Goal: Find specific page/section: Find specific page/section

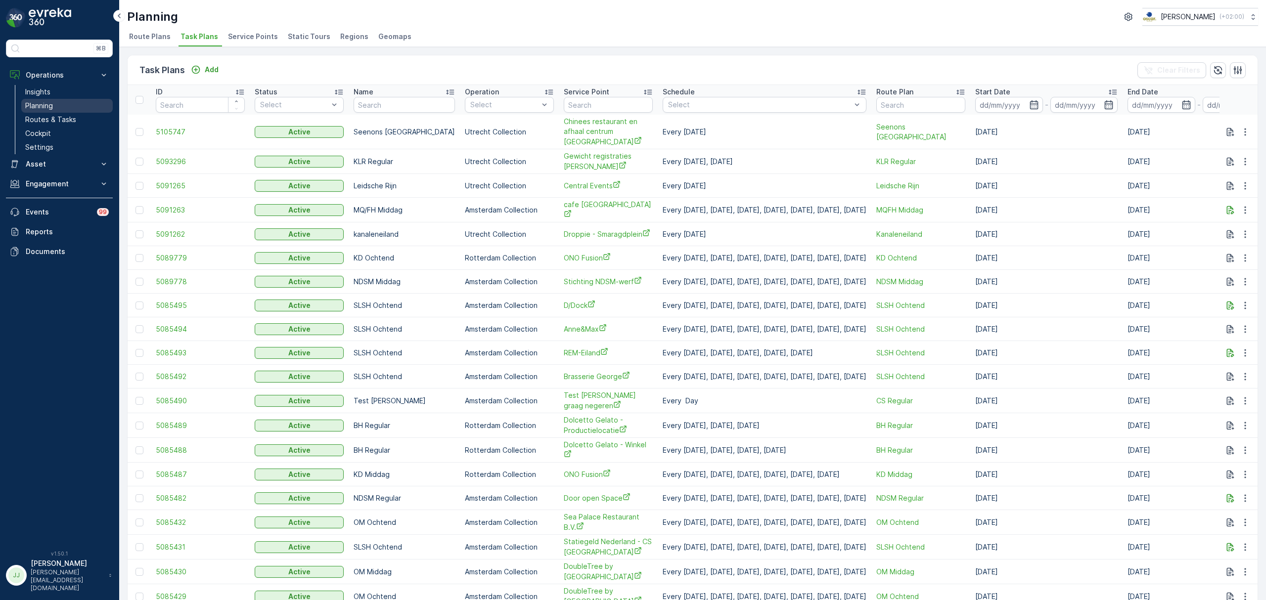
drag, startPoint x: 62, startPoint y: 119, endPoint x: 65, endPoint y: 113, distance: 7.3
click at [62, 119] on p "Routes & Tasks" at bounding box center [50, 120] width 51 height 10
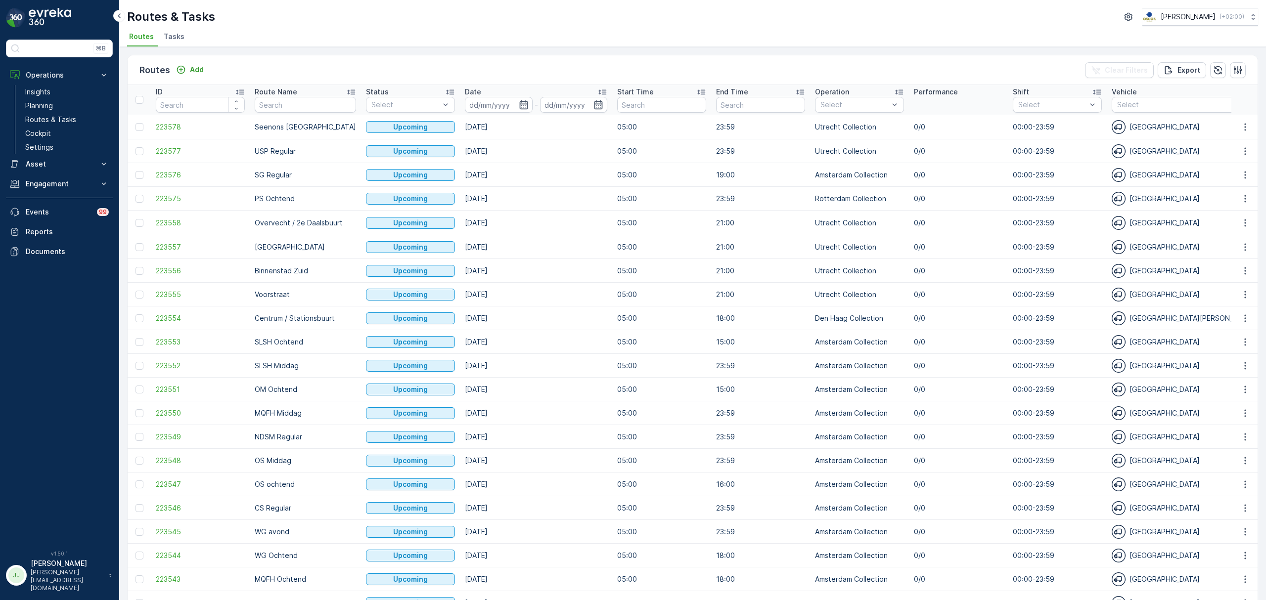
click at [309, 108] on input "text" at bounding box center [305, 105] width 101 height 16
type input "voor"
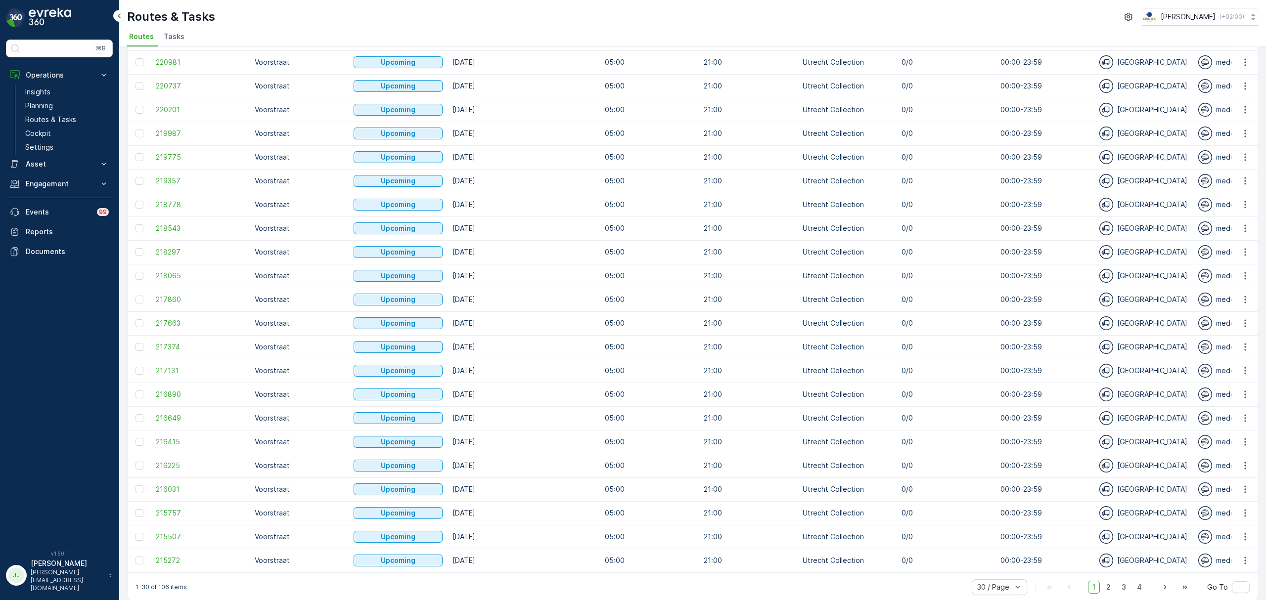
scroll to position [268, 0]
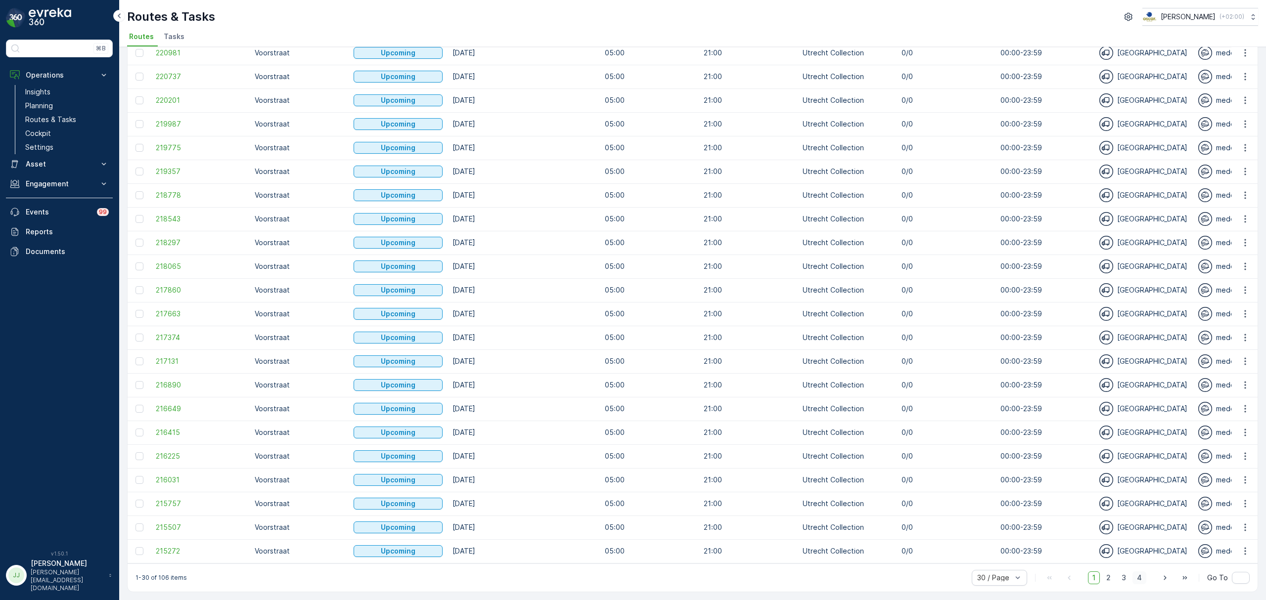
click at [1138, 580] on span "4" at bounding box center [1140, 578] width 14 height 13
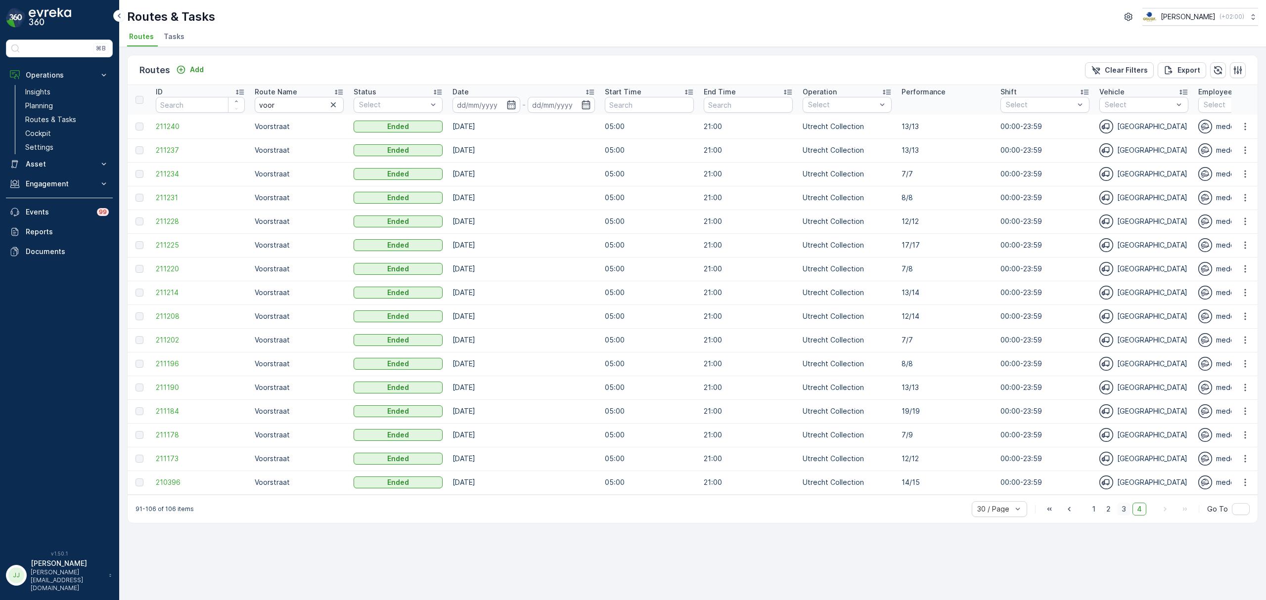
click at [1124, 513] on span "3" at bounding box center [1123, 509] width 13 height 13
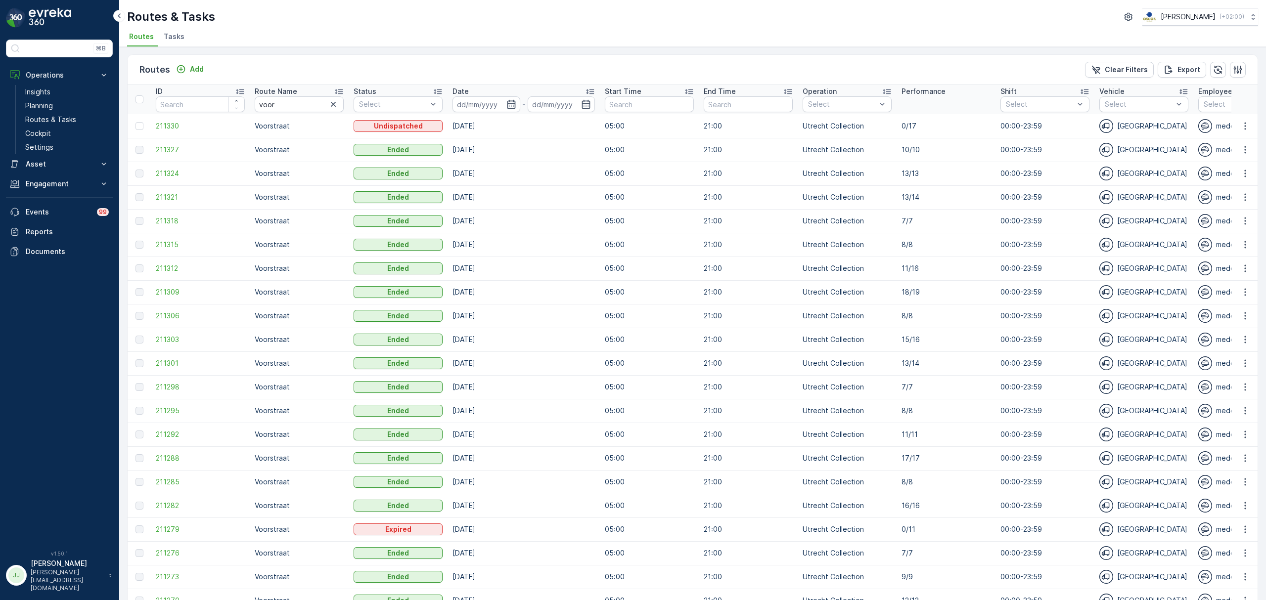
scroll to position [264, 0]
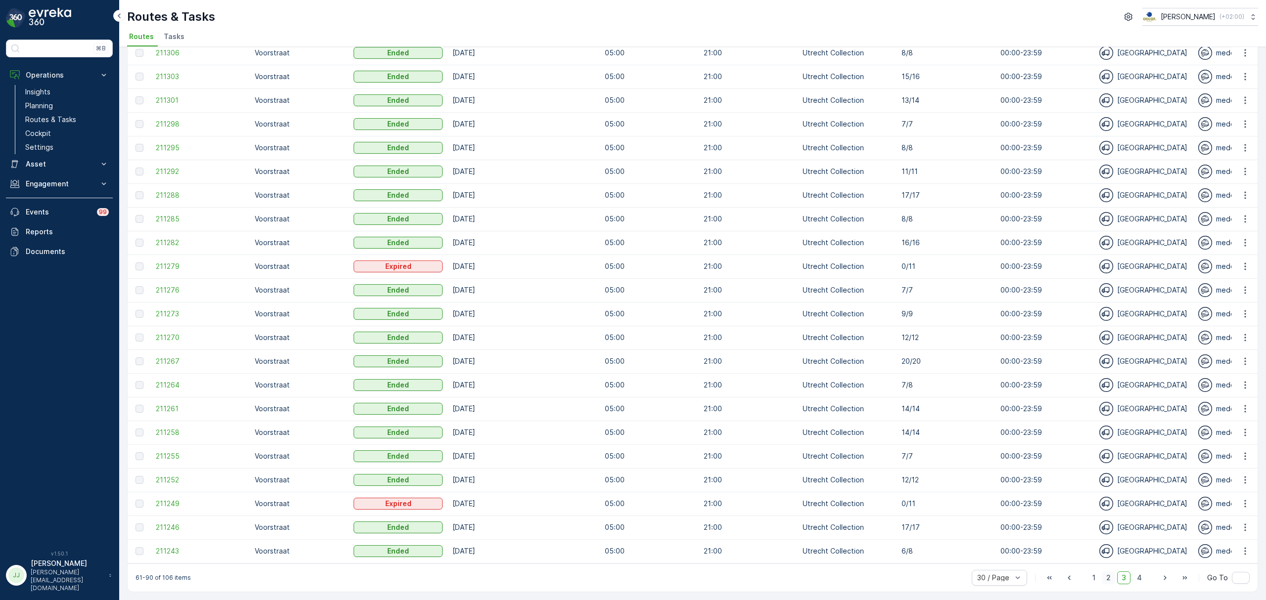
click at [1106, 580] on span "2" at bounding box center [1108, 578] width 13 height 13
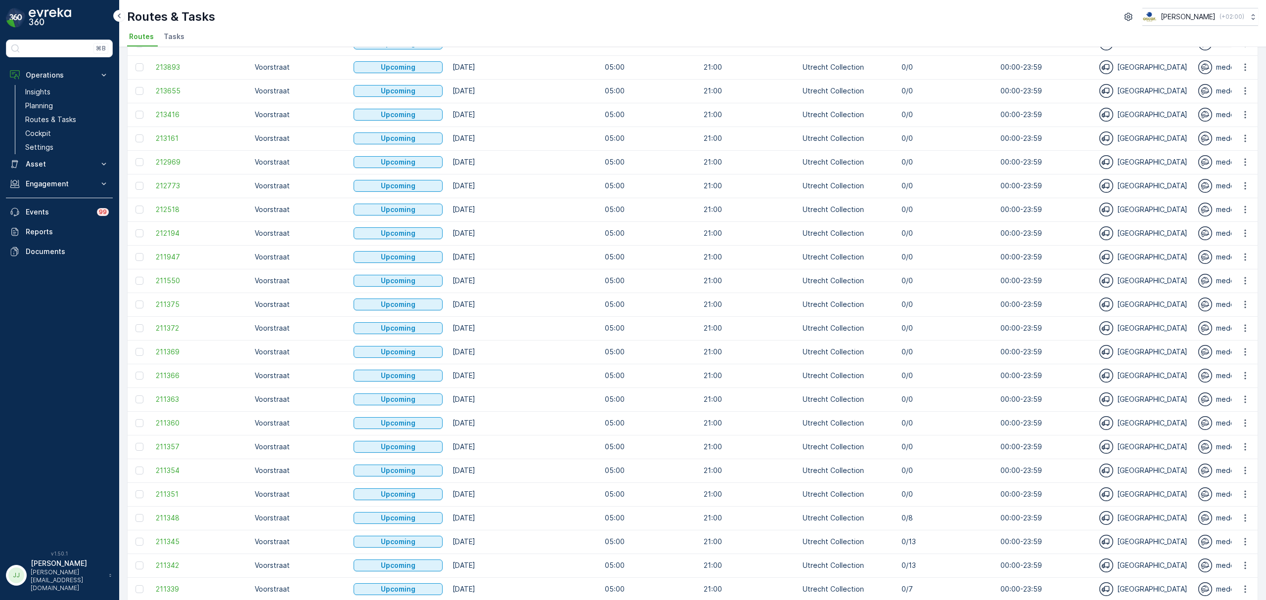
scroll to position [268, 0]
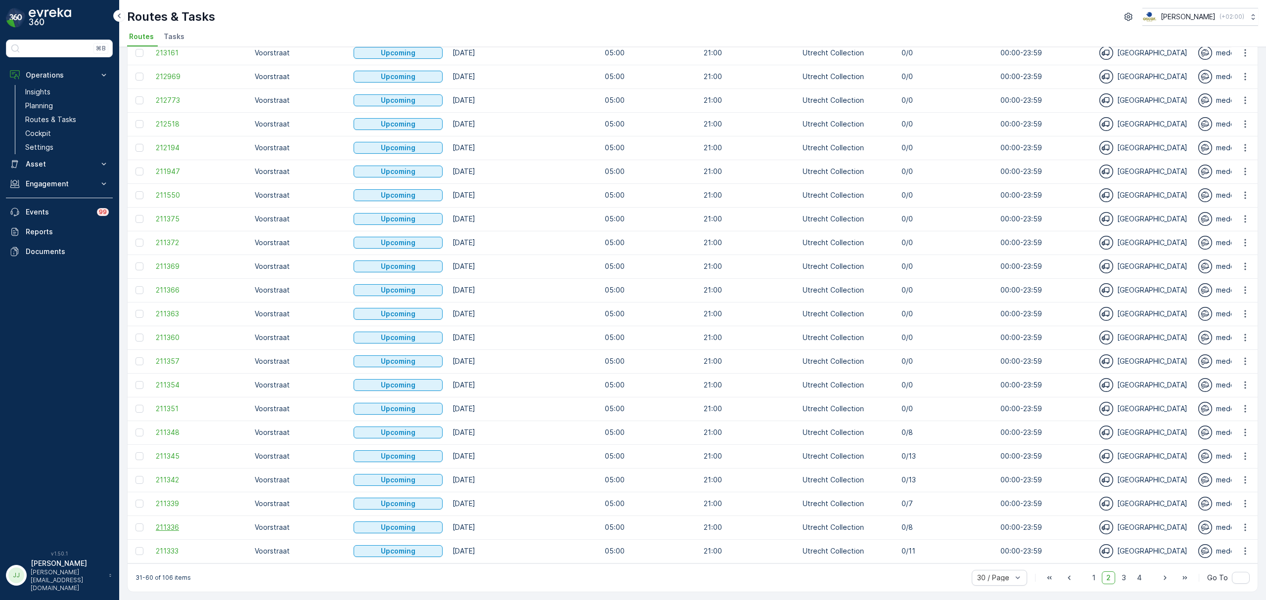
click at [170, 527] on span "211336" at bounding box center [200, 528] width 89 height 10
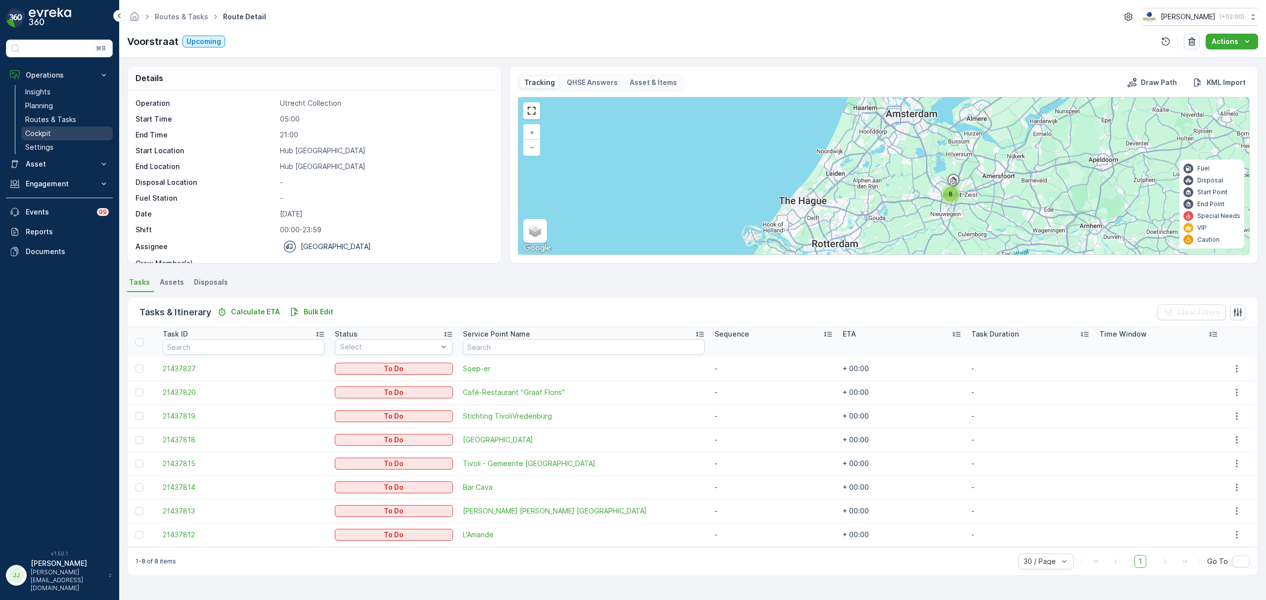
click at [46, 128] on link "Cockpit" at bounding box center [66, 134] width 91 height 14
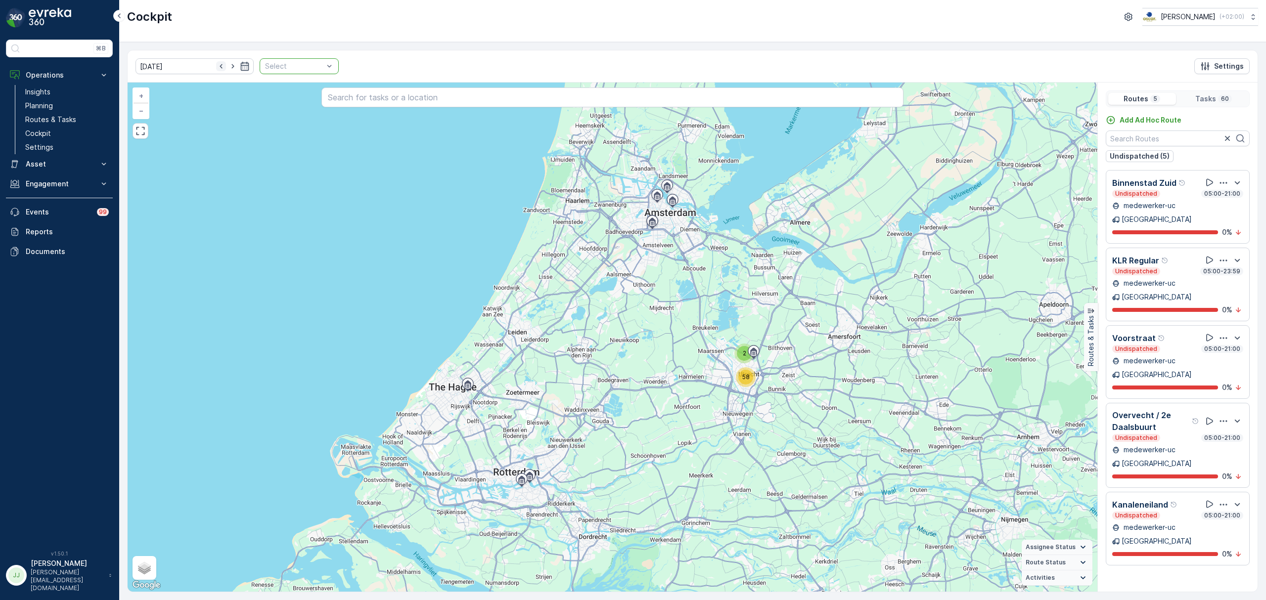
click at [216, 64] on icon "button" at bounding box center [221, 66] width 10 height 10
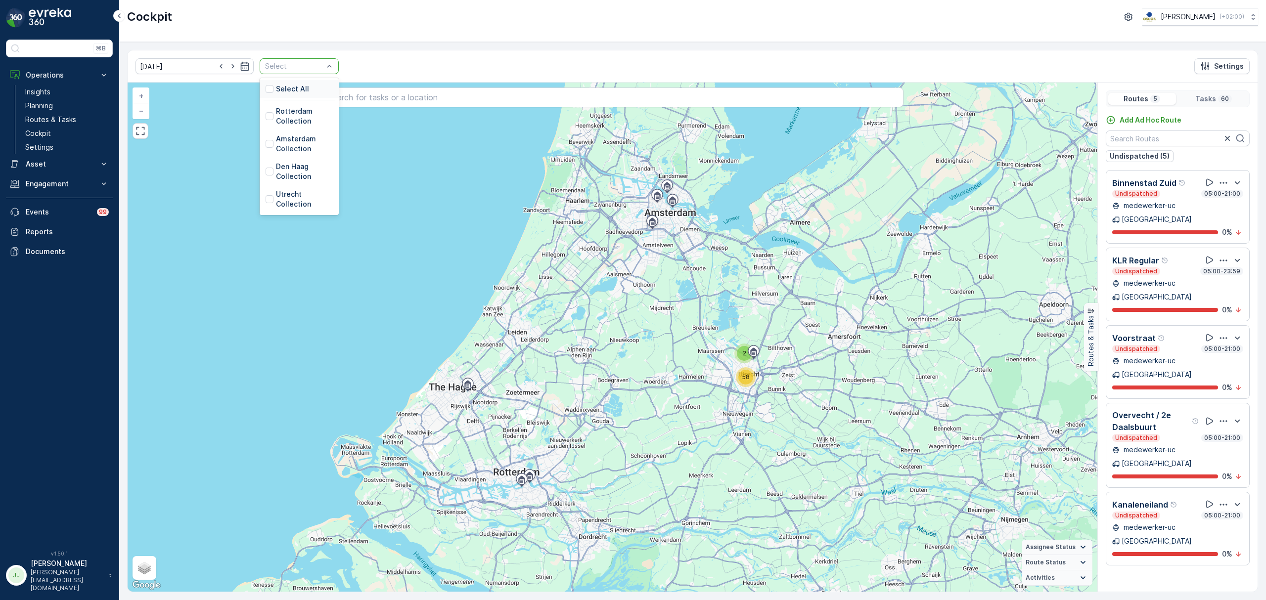
click at [301, 66] on div at bounding box center [294, 66] width 60 height 8
click at [276, 140] on p "Amsterdam Collection" at bounding box center [304, 144] width 57 height 20
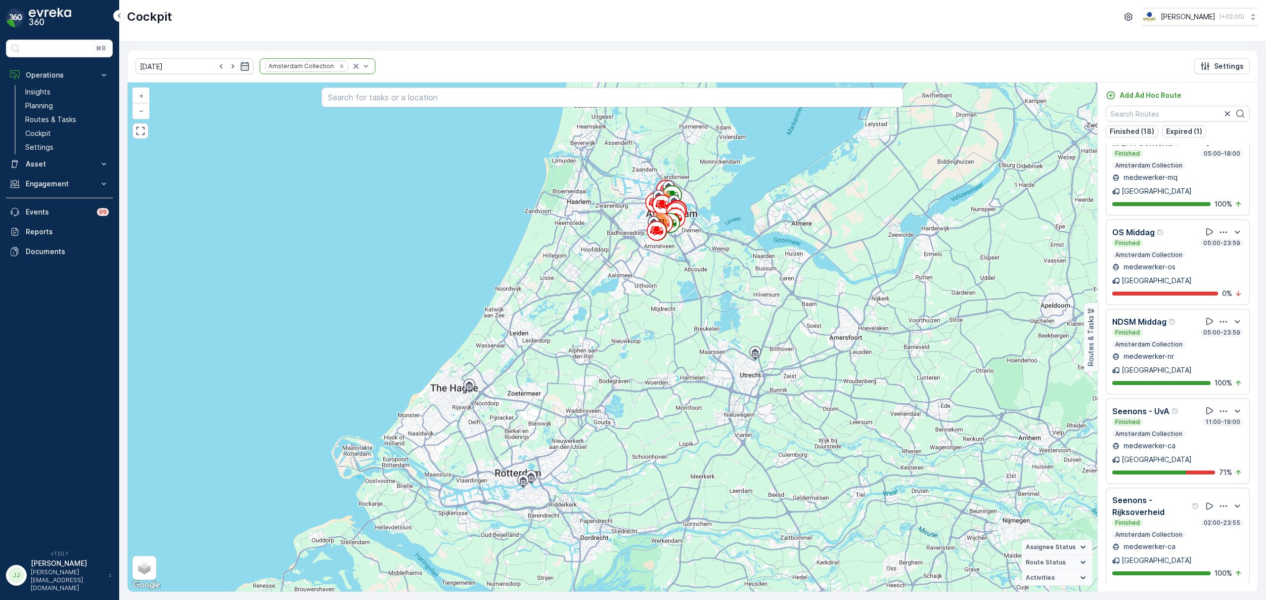
scroll to position [118, 0]
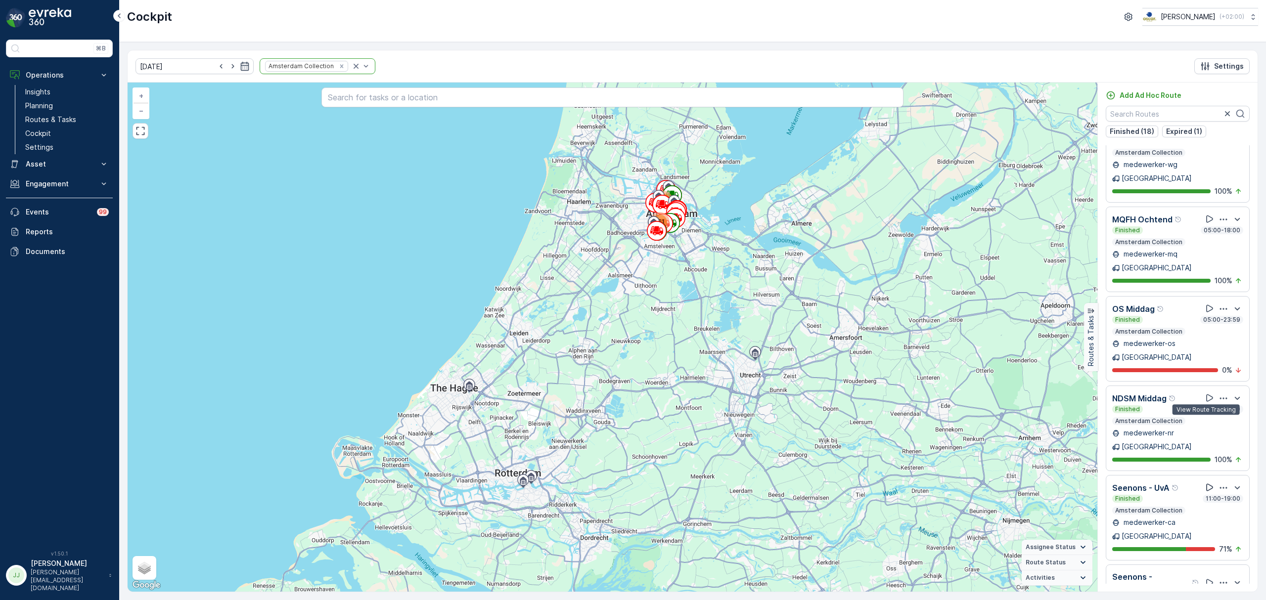
click at [1208, 483] on icon at bounding box center [1210, 488] width 10 height 10
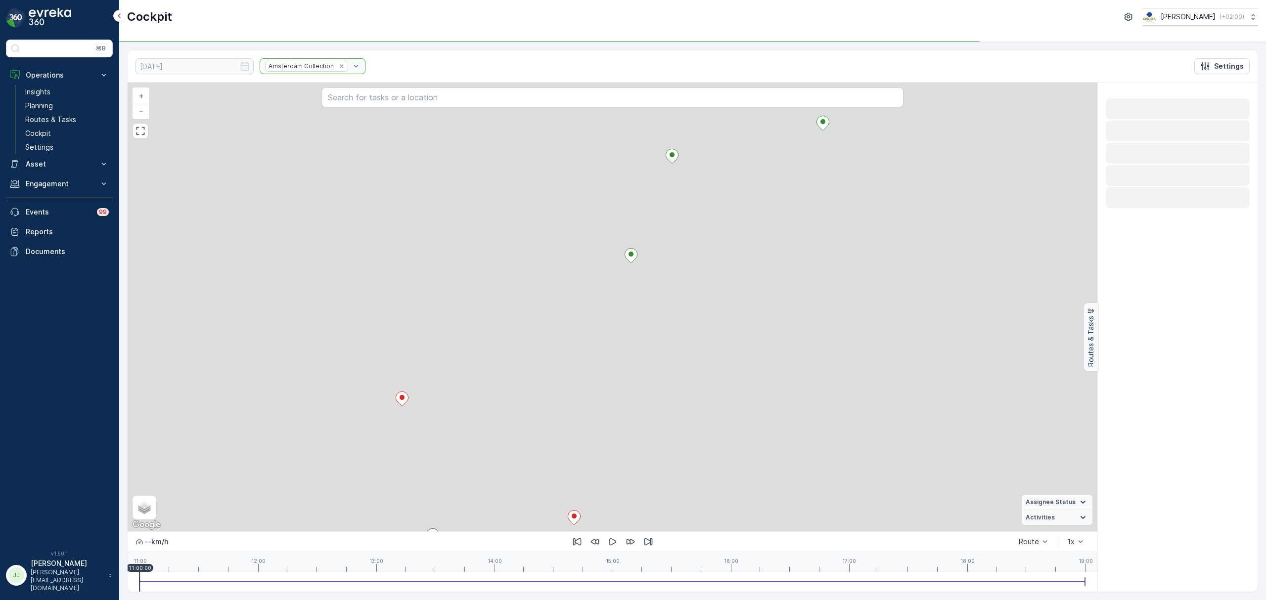
scroll to position [0, 0]
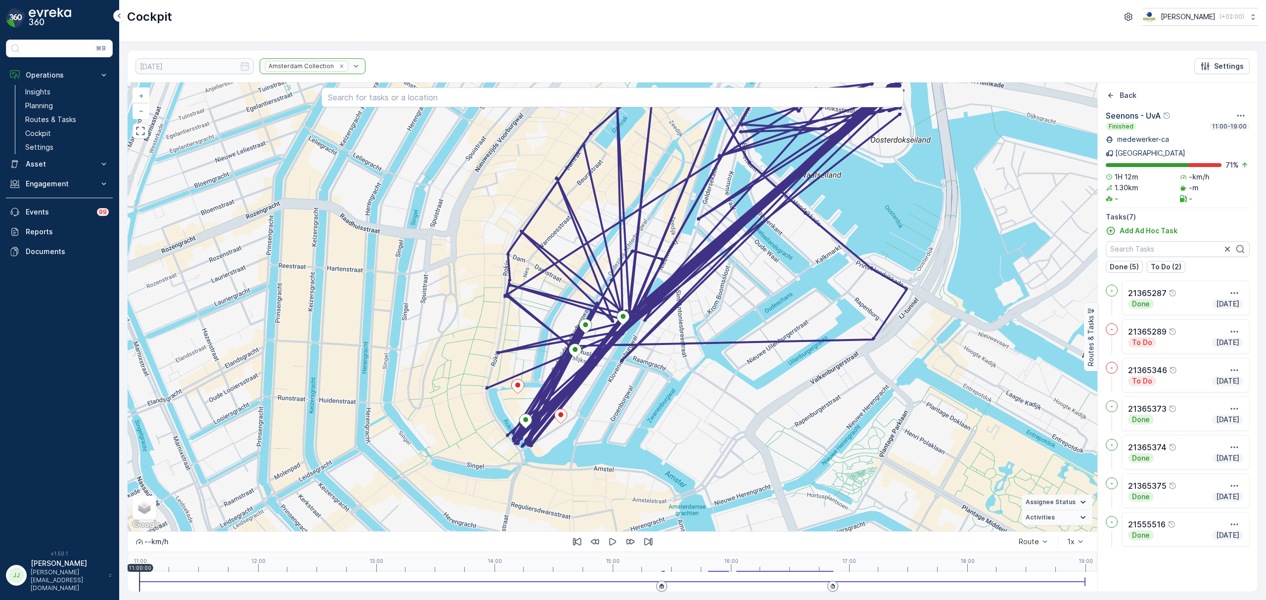
click at [1111, 103] on div "Back Seenons - UvA Finished 11:00-19:00 medewerker-ca [GEOGRAPHIC_DATA] 71 % 1H…" at bounding box center [1178, 338] width 160 height 494
click at [1113, 98] on icon "Back" at bounding box center [1111, 96] width 10 height 10
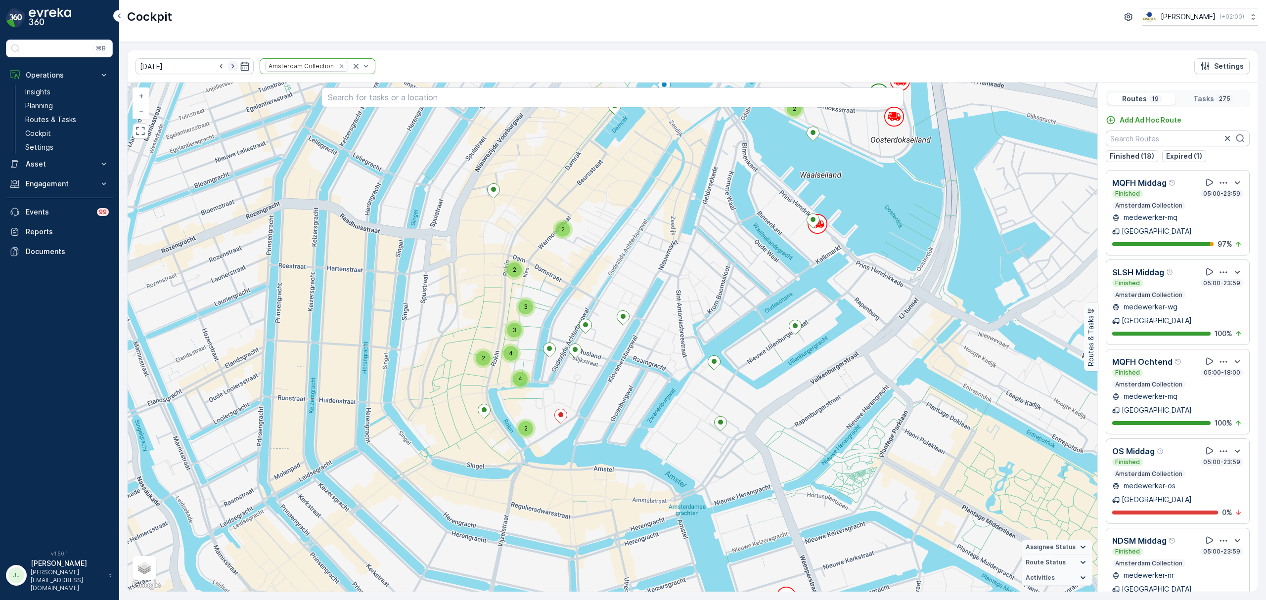
click at [228, 66] on icon "button" at bounding box center [233, 66] width 10 height 10
type input "[DATE]"
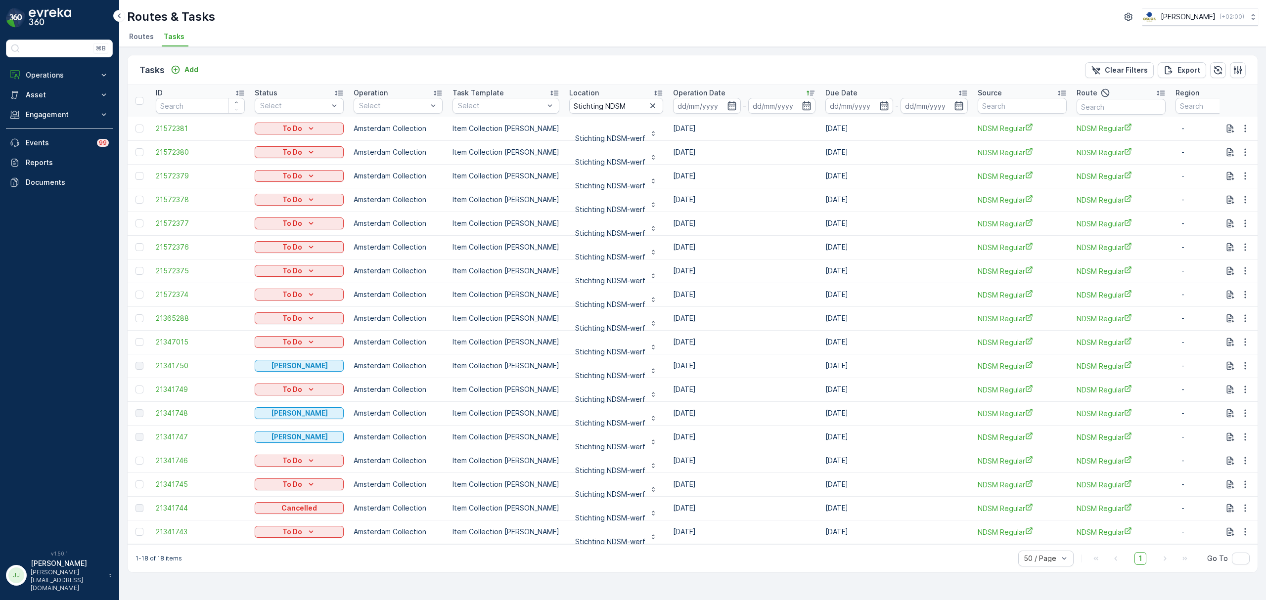
scroll to position [2, 0]
click at [155, 32] on li "Routes" at bounding box center [142, 38] width 31 height 17
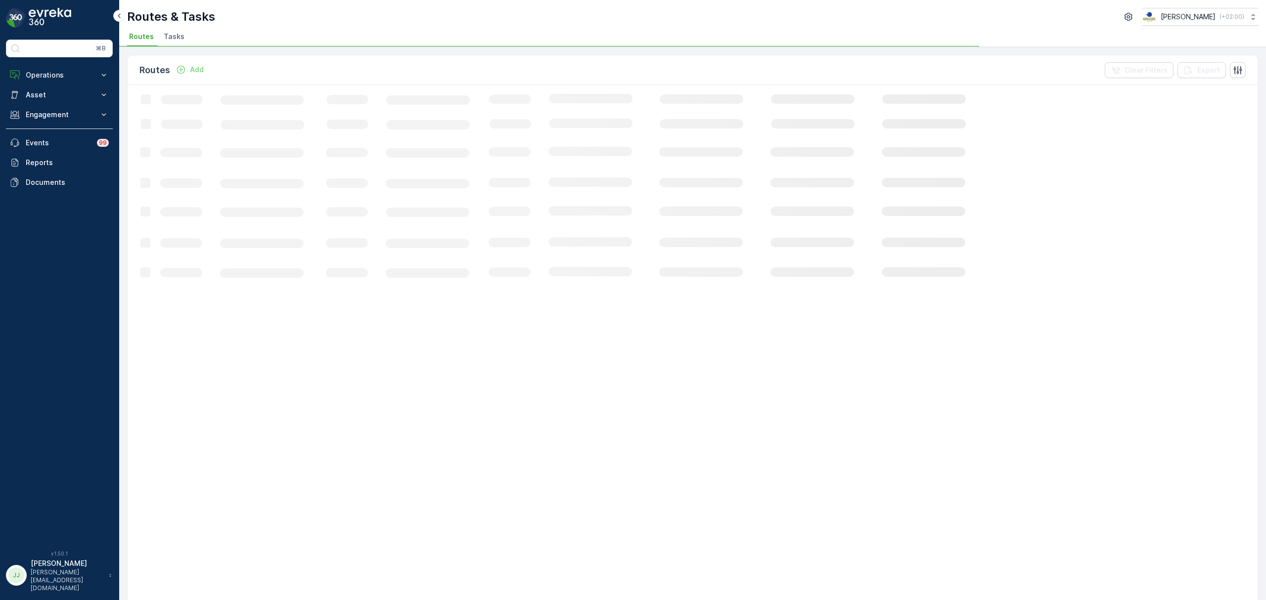
click at [149, 34] on span "Routes" at bounding box center [141, 37] width 25 height 10
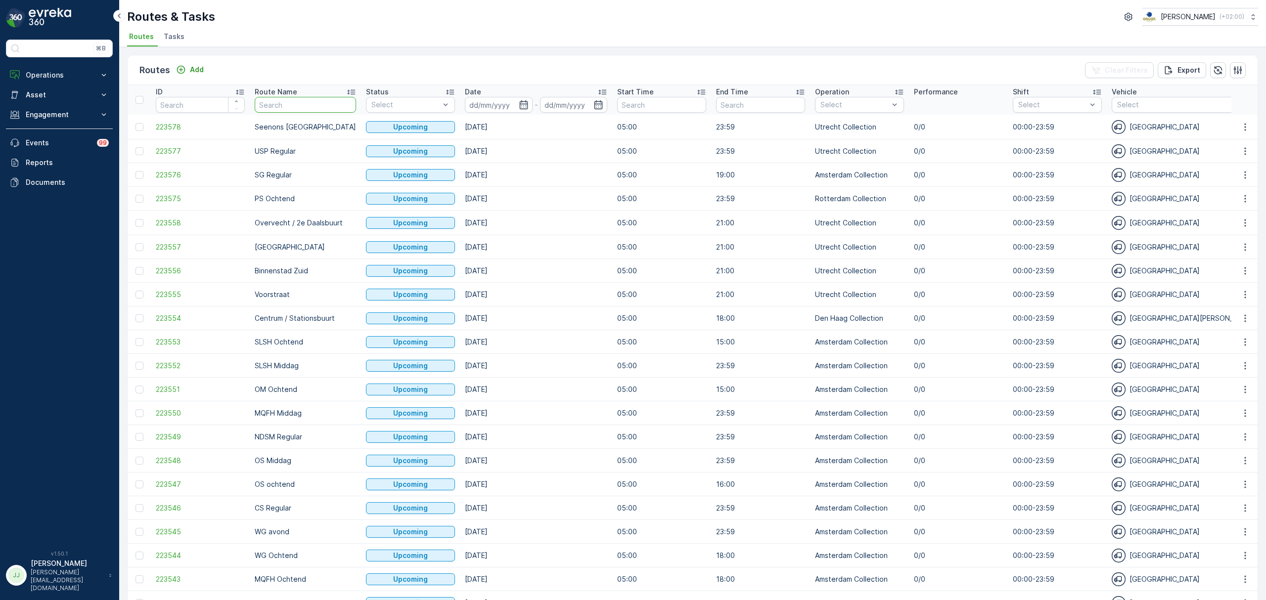
click at [280, 102] on input "text" at bounding box center [305, 105] width 101 height 16
type input "overvecht"
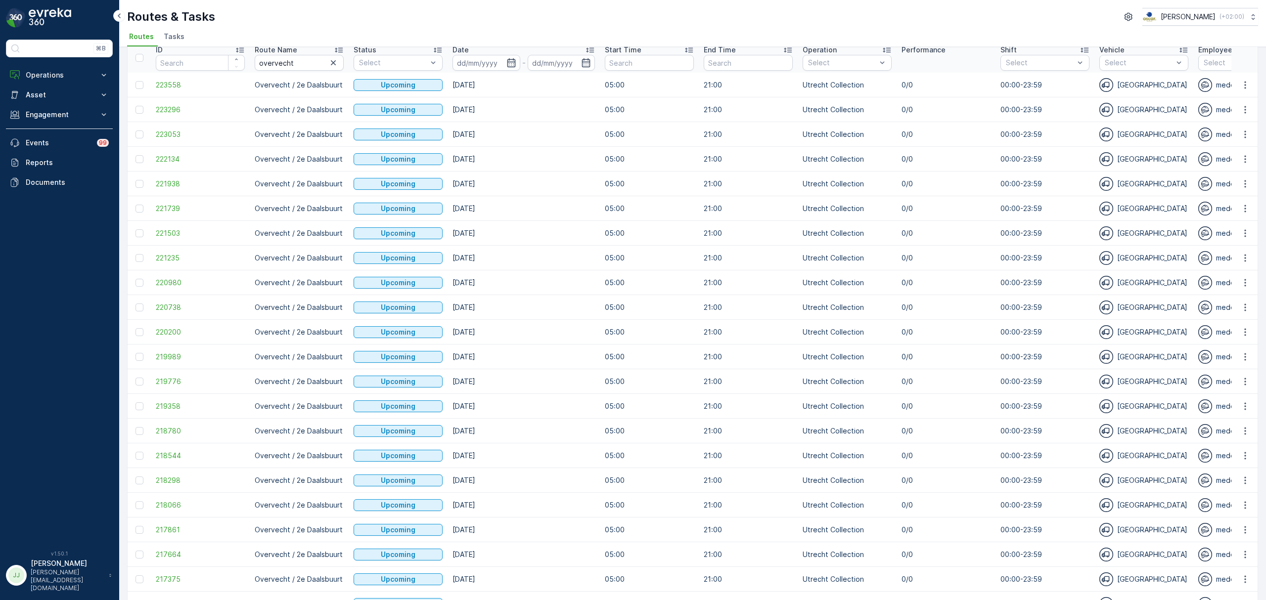
scroll to position [307, 0]
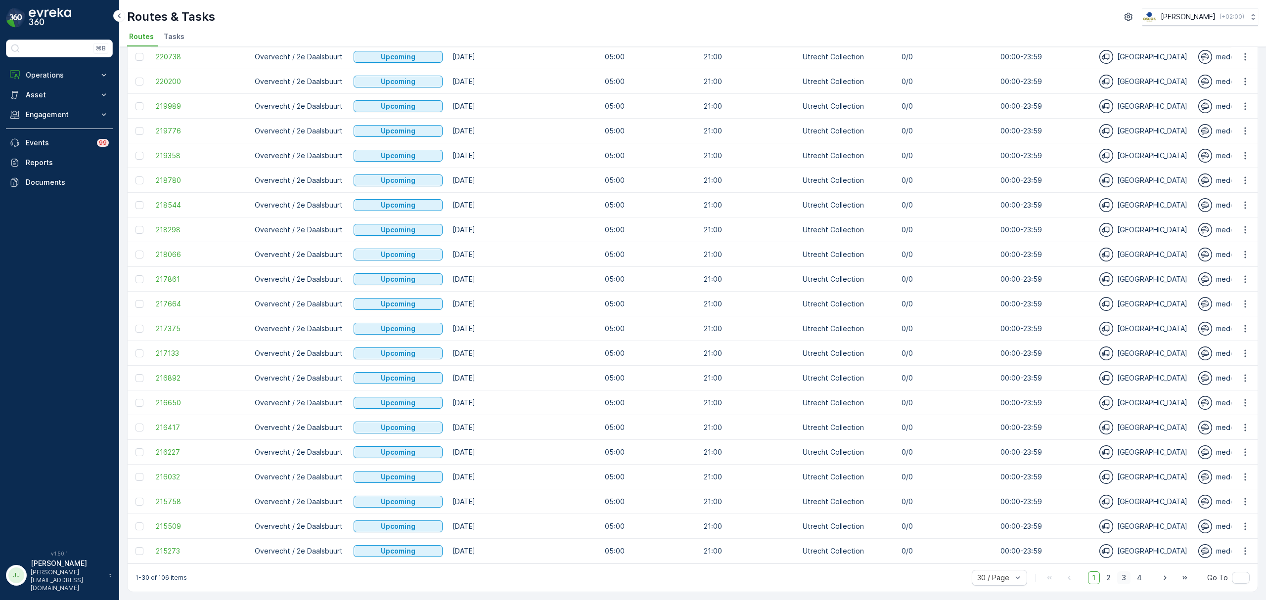
click at [1120, 578] on span "3" at bounding box center [1123, 578] width 13 height 13
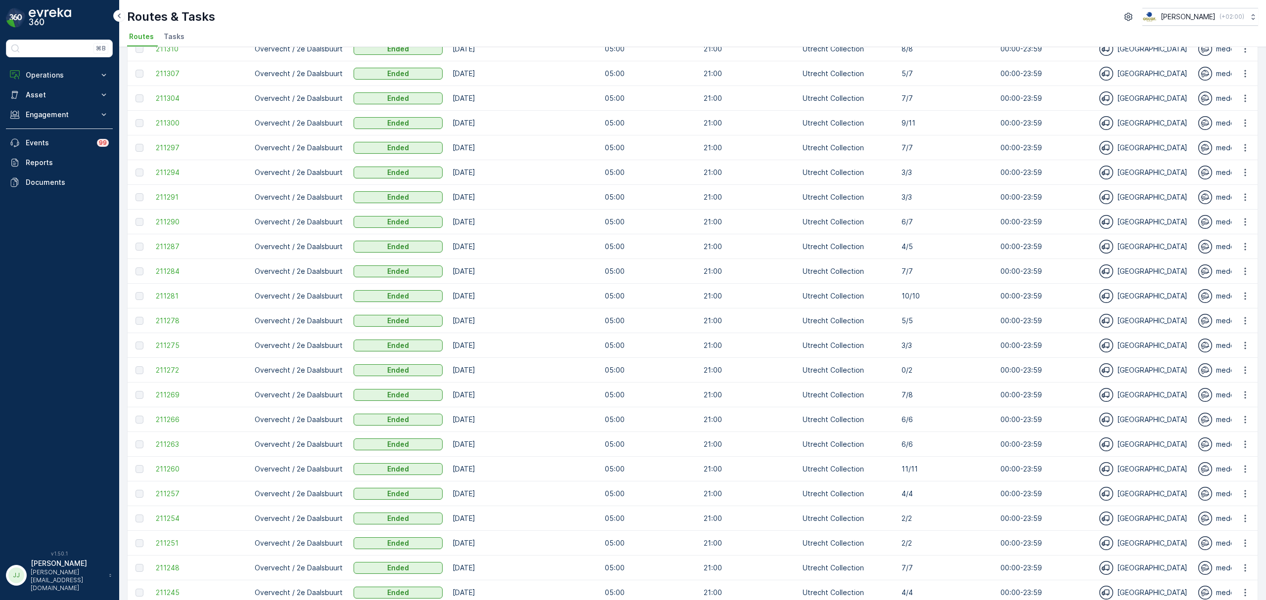
scroll to position [307, 0]
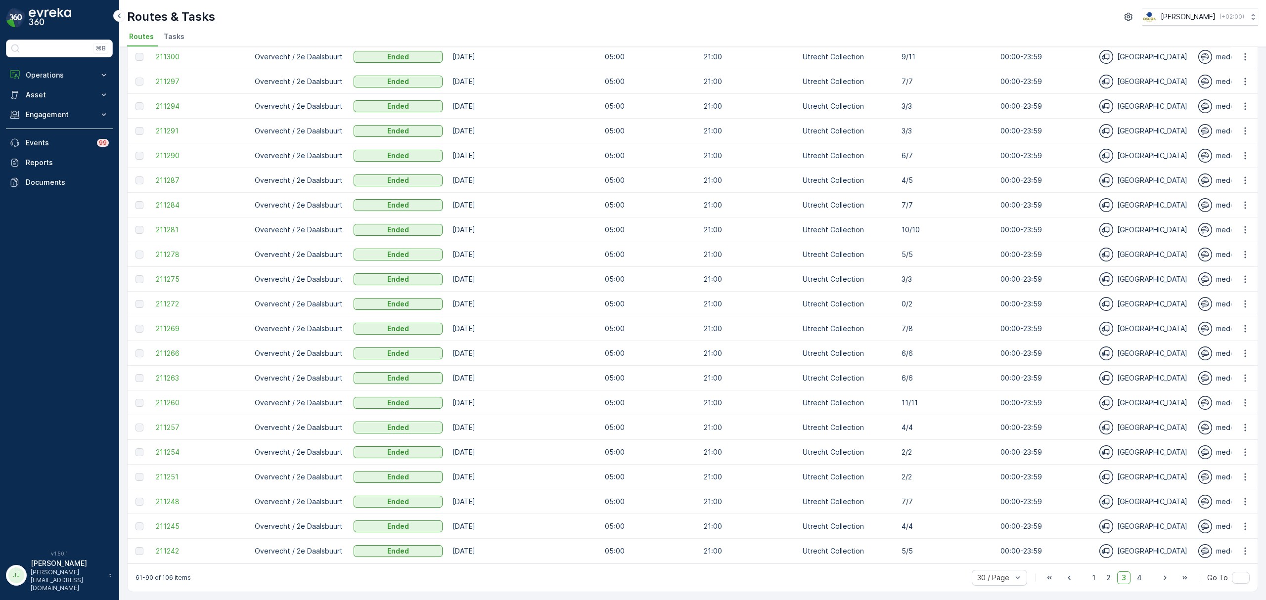
click at [1110, 576] on span "2" at bounding box center [1108, 578] width 13 height 13
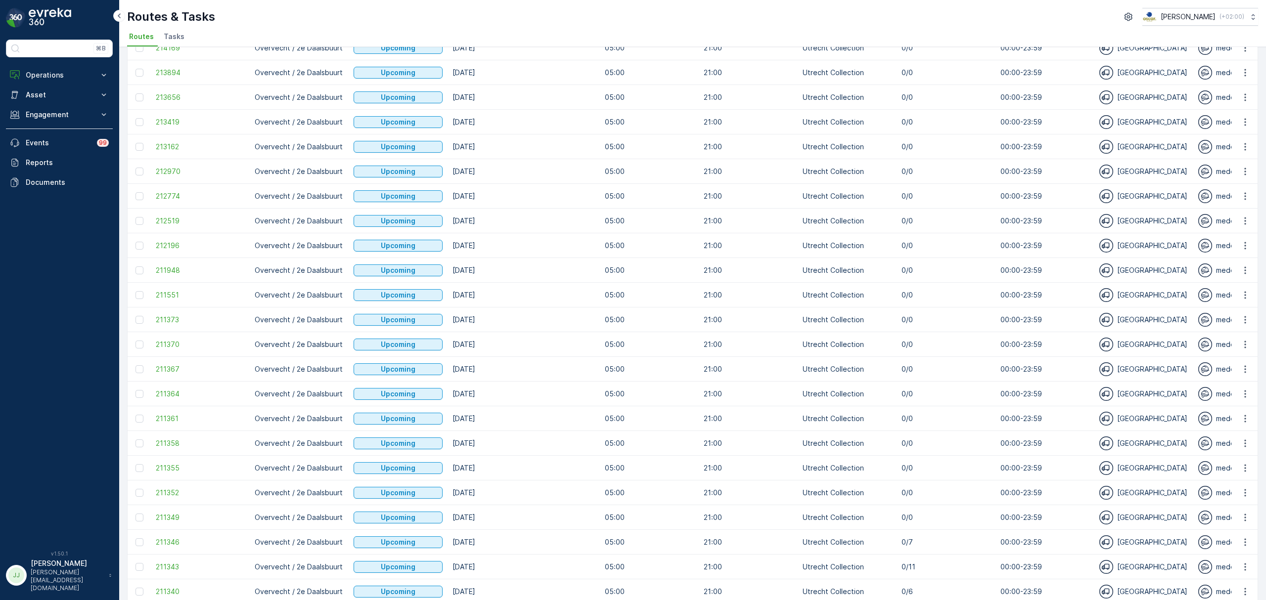
scroll to position [307, 0]
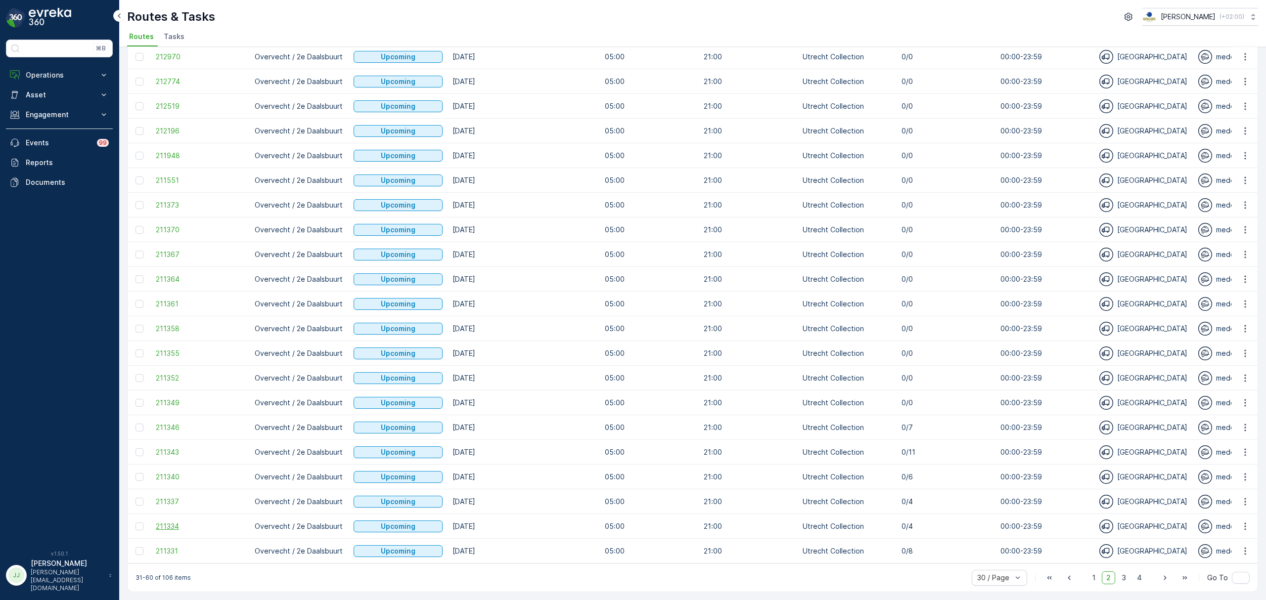
click at [167, 522] on span "211334" at bounding box center [200, 527] width 89 height 10
